Goal: Transaction & Acquisition: Subscribe to service/newsletter

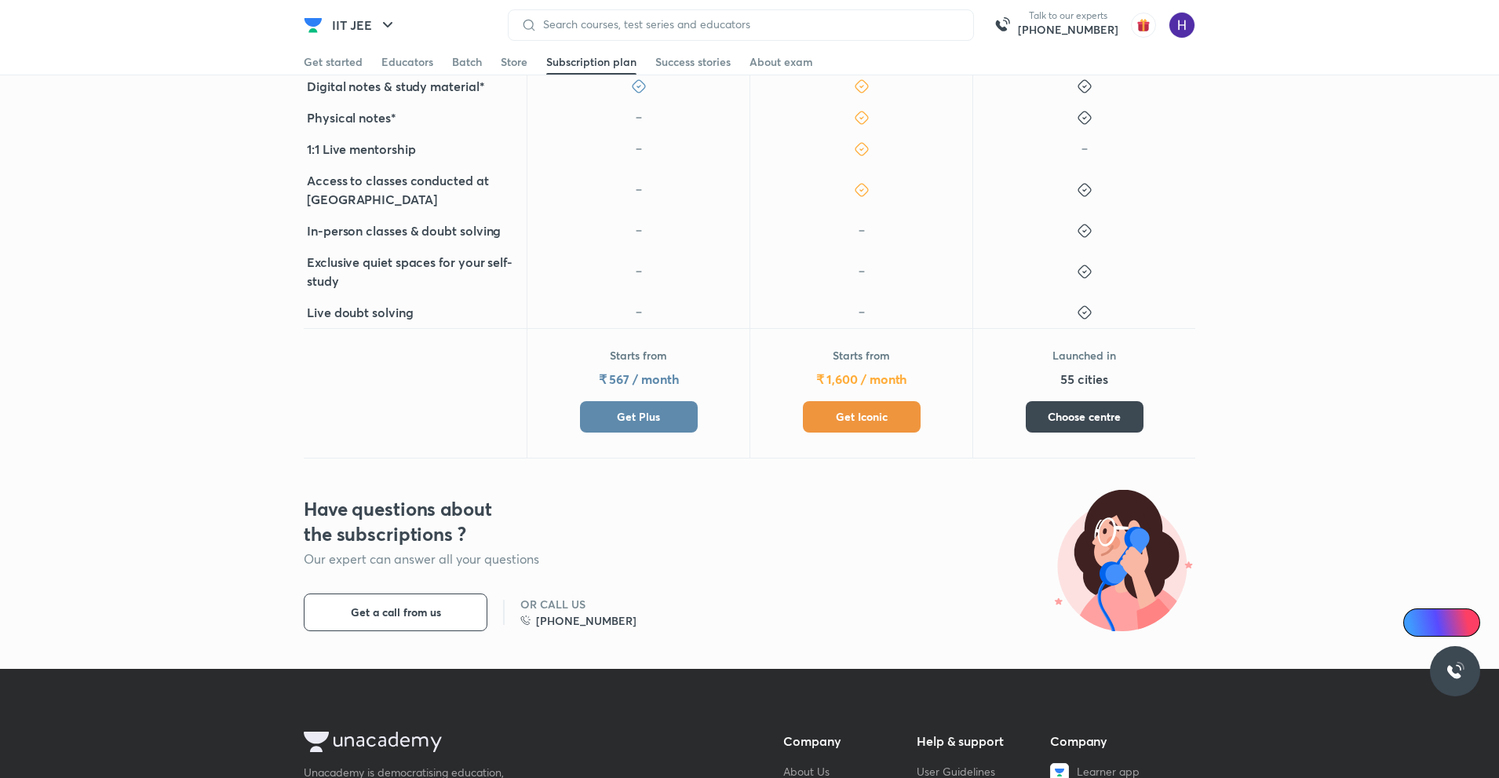
click at [624, 414] on span "Get Plus" at bounding box center [638, 417] width 43 height 16
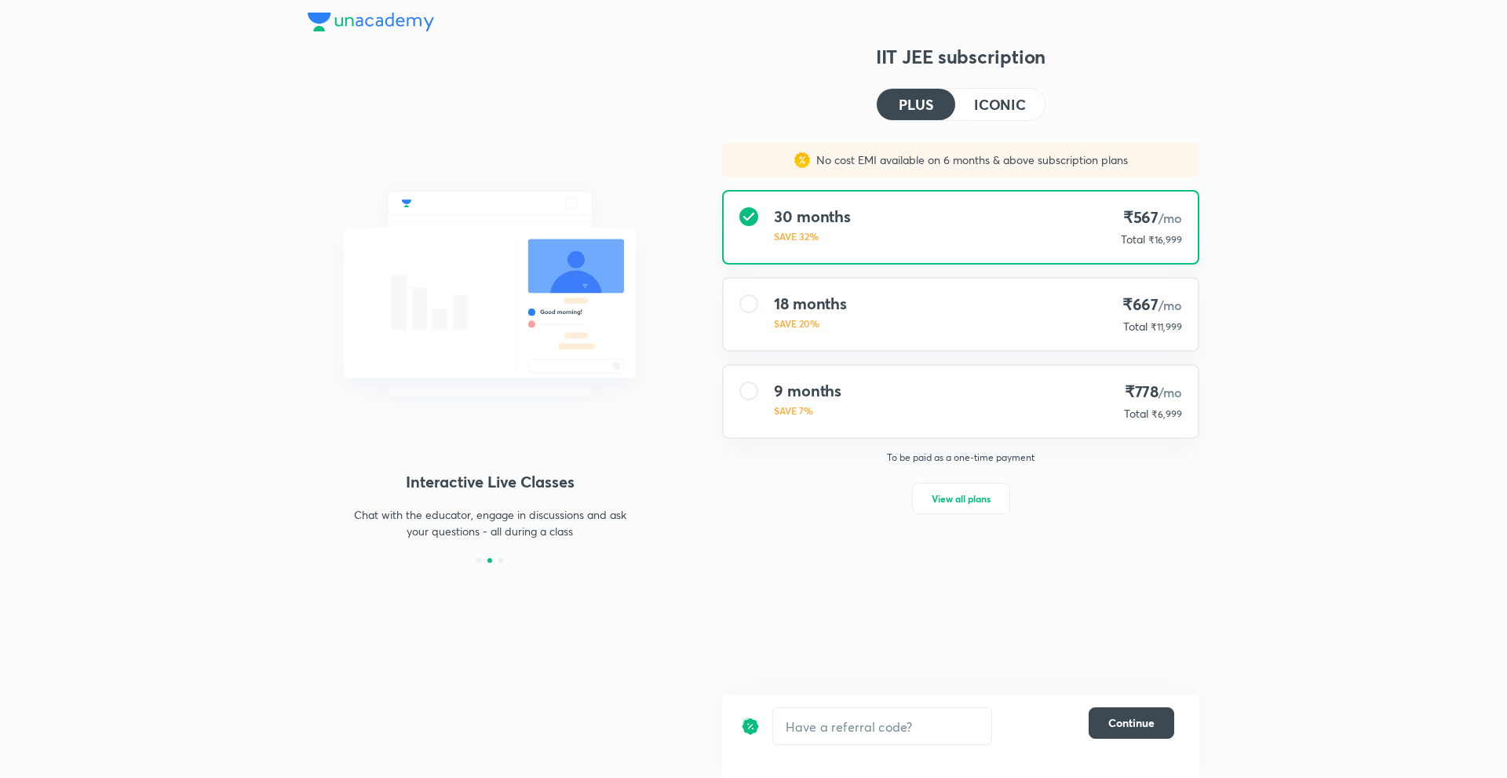
click at [1266, 335] on div "Structured courses All our courses are structured in line with your exam syllab…" at bounding box center [753, 389] width 1507 height 778
